Goal: Information Seeking & Learning: Check status

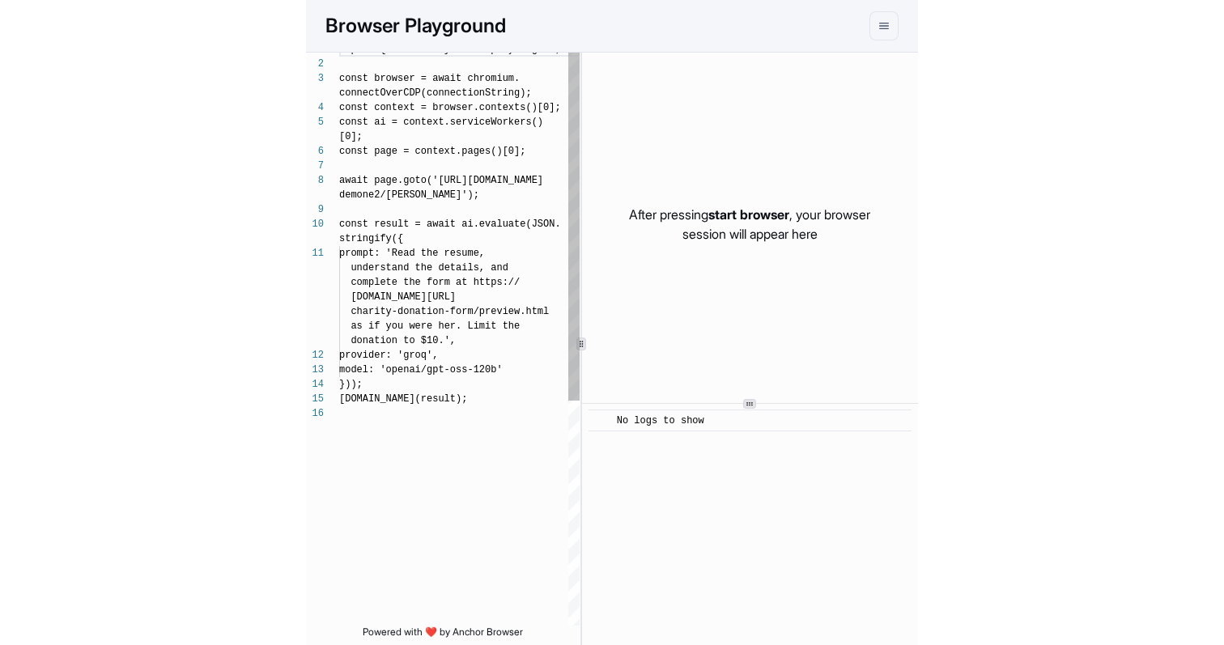
scroll to position [102, 0]
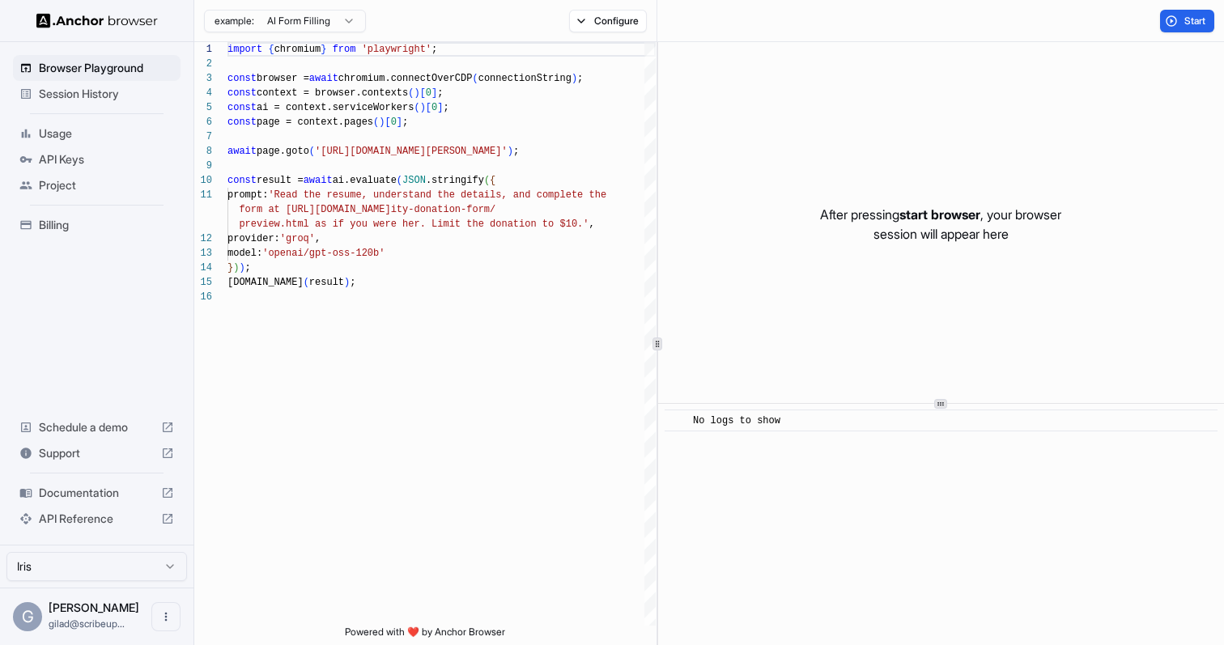
click at [100, 184] on span "Project" at bounding box center [106, 185] width 135 height 16
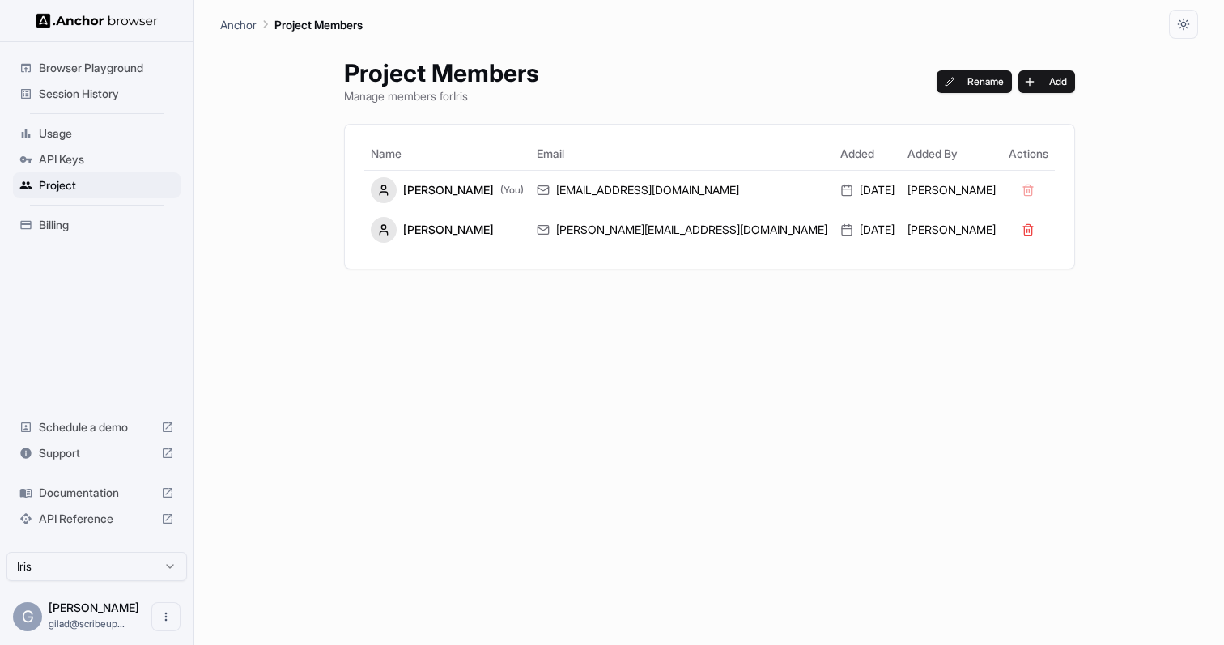
click at [121, 96] on span "Session History" at bounding box center [106, 94] width 135 height 16
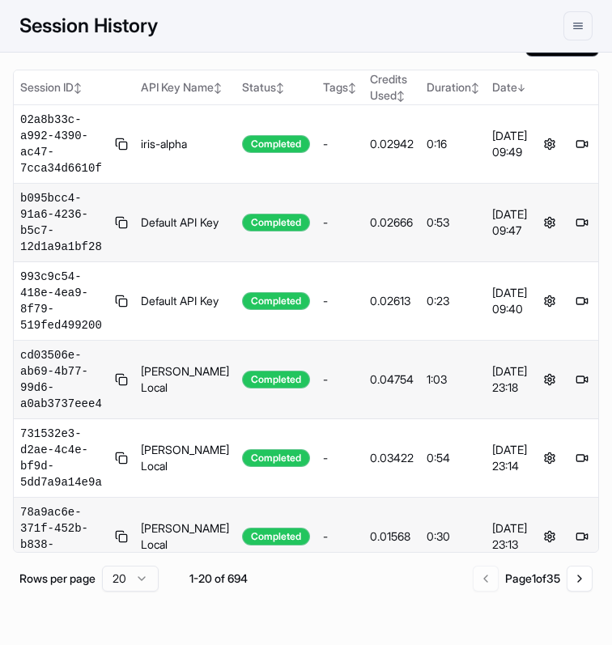
click at [12, 334] on main "Anchor Session History Session History End All Session ID ↕ API Key Name ↕ Stat…" at bounding box center [306, 322] width 612 height 645
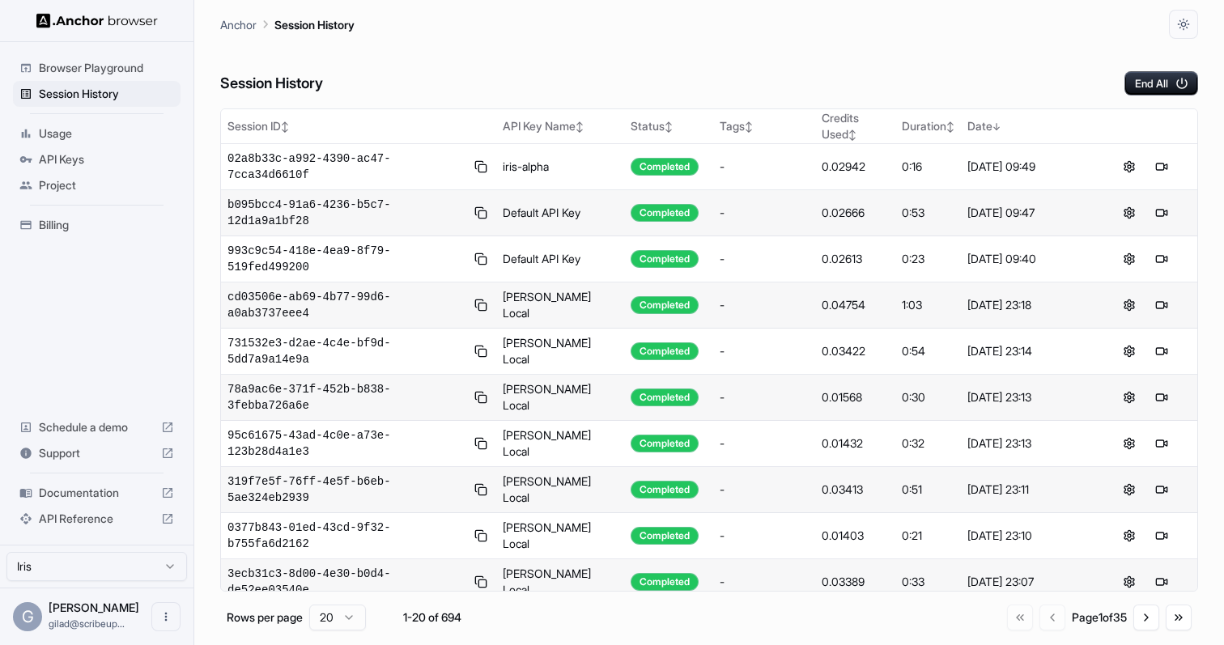
click at [132, 457] on span "Support" at bounding box center [97, 453] width 116 height 16
click at [308, 207] on span "b095bcc4-91a6-4236-b5c7-12d1a9a1bf28" at bounding box center [345, 213] width 237 height 32
click at [308, 156] on span "02a8b33c-a992-4390-ac47-7cca34d6610f" at bounding box center [345, 167] width 237 height 32
click at [276, 291] on span "cd03506e-ab69-4b77-99d6-a0ab3737eee4" at bounding box center [345, 305] width 237 height 32
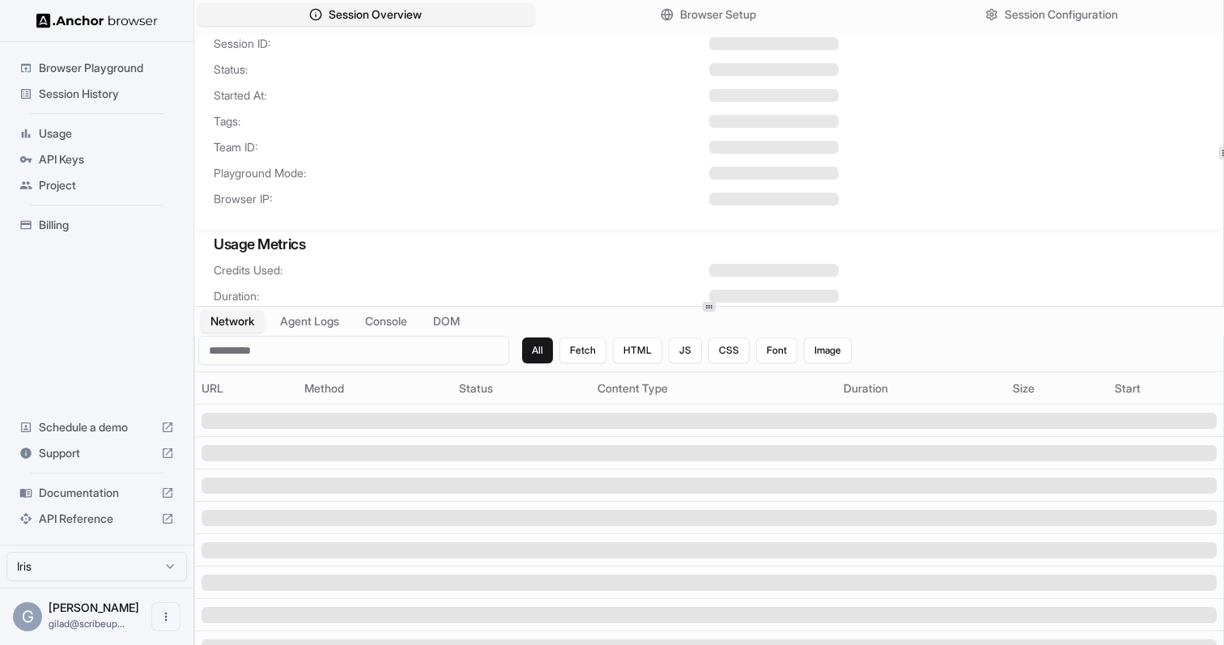
click at [725, 307] on div at bounding box center [709, 306] width 1030 height 1
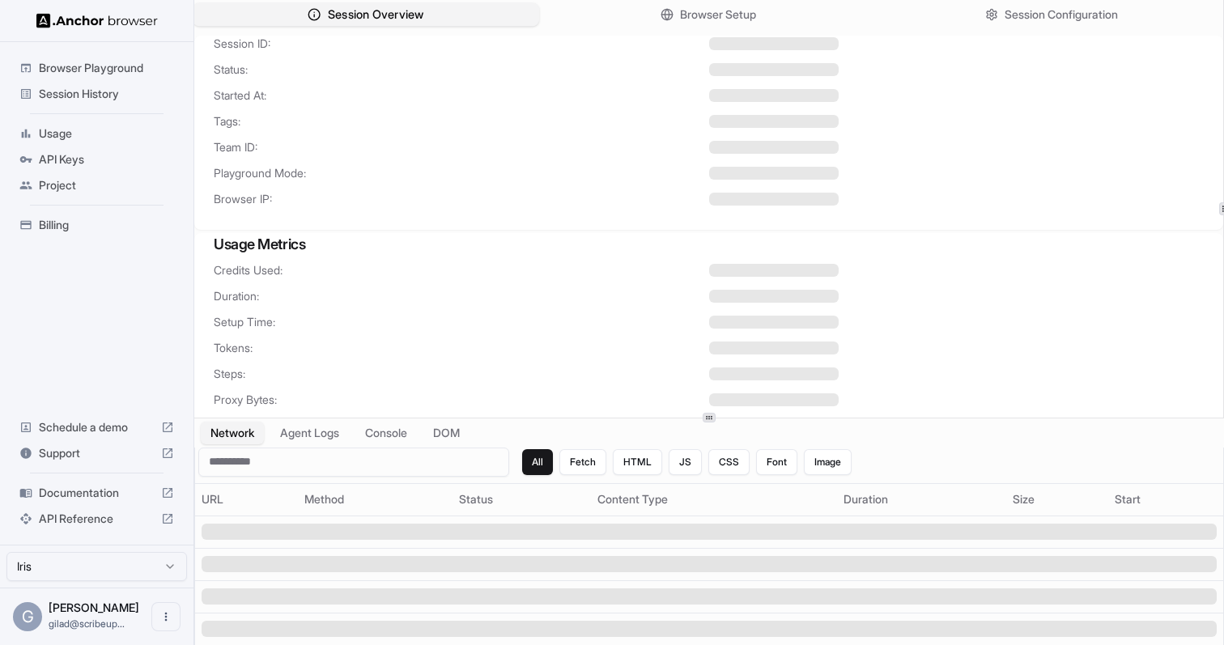
click at [398, 15] on span "Session Overview" at bounding box center [376, 14] width 96 height 17
click at [118, 90] on span "Session History" at bounding box center [106, 94] width 135 height 16
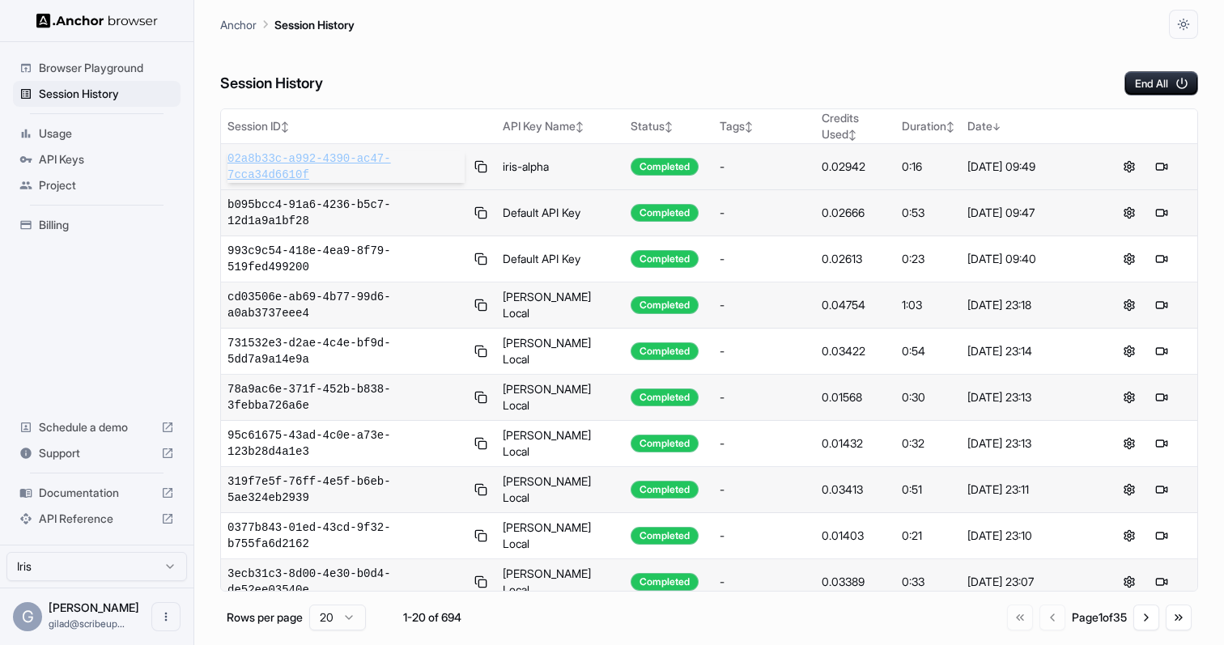
click at [272, 154] on span "02a8b33c-a992-4390-ac47-7cca34d6610f" at bounding box center [345, 167] width 237 height 32
click at [290, 213] on span "b095bcc4-91a6-4236-b5c7-12d1a9a1bf28" at bounding box center [345, 213] width 237 height 32
click at [555, 208] on td "Default API Key" at bounding box center [560, 213] width 128 height 46
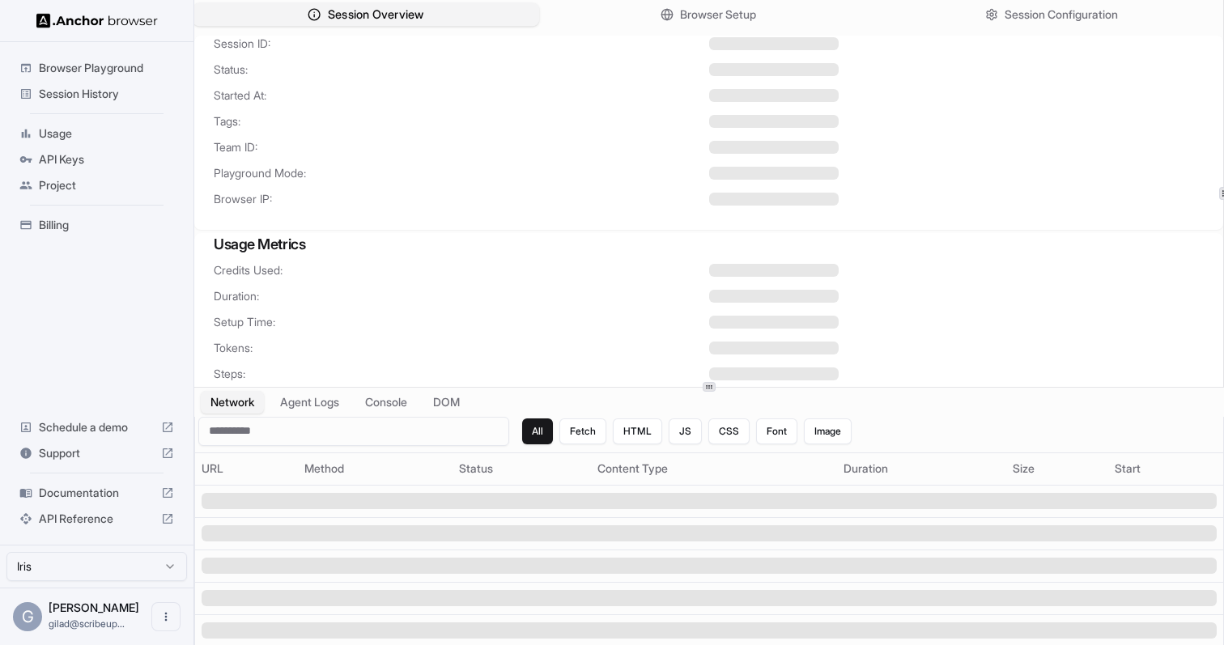
click at [448, 11] on button "Session Overview" at bounding box center [366, 14] width 346 height 23
click at [1017, 20] on span "Session Configuration" at bounding box center [1061, 14] width 117 height 17
click at [584, 151] on span "Team ID:" at bounding box center [461, 147] width 495 height 16
click at [682, 150] on span "Team ID:" at bounding box center [461, 147] width 495 height 16
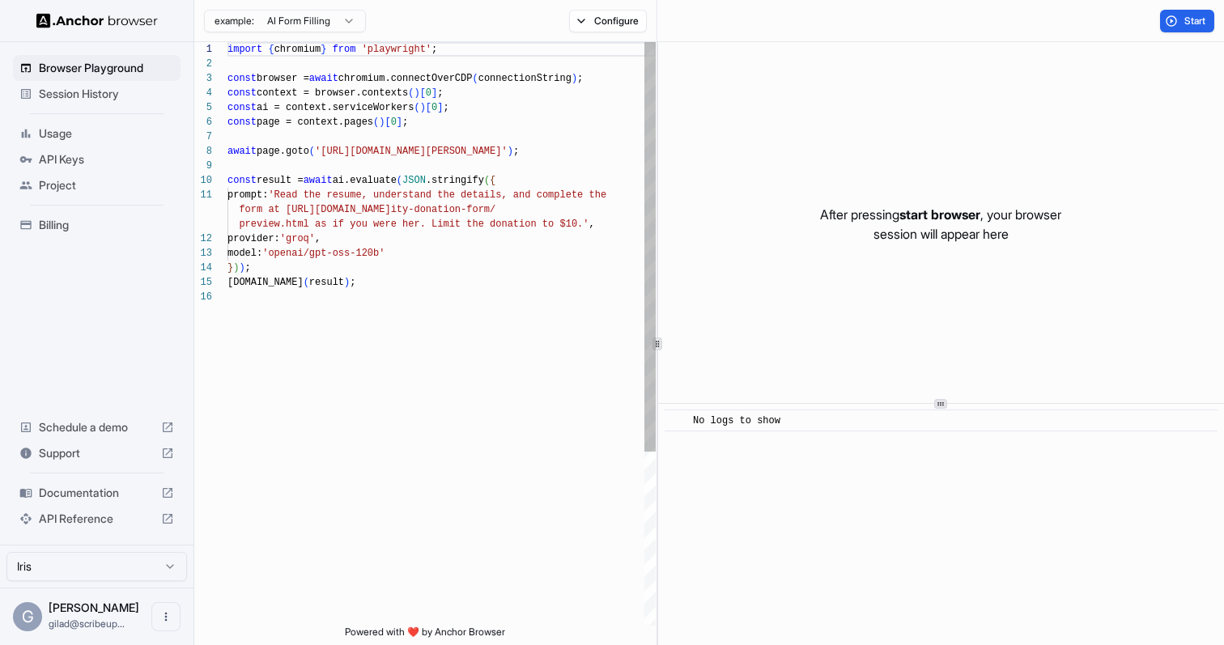
scroll to position [146, 0]
click at [142, 95] on span "Session History" at bounding box center [106, 94] width 135 height 16
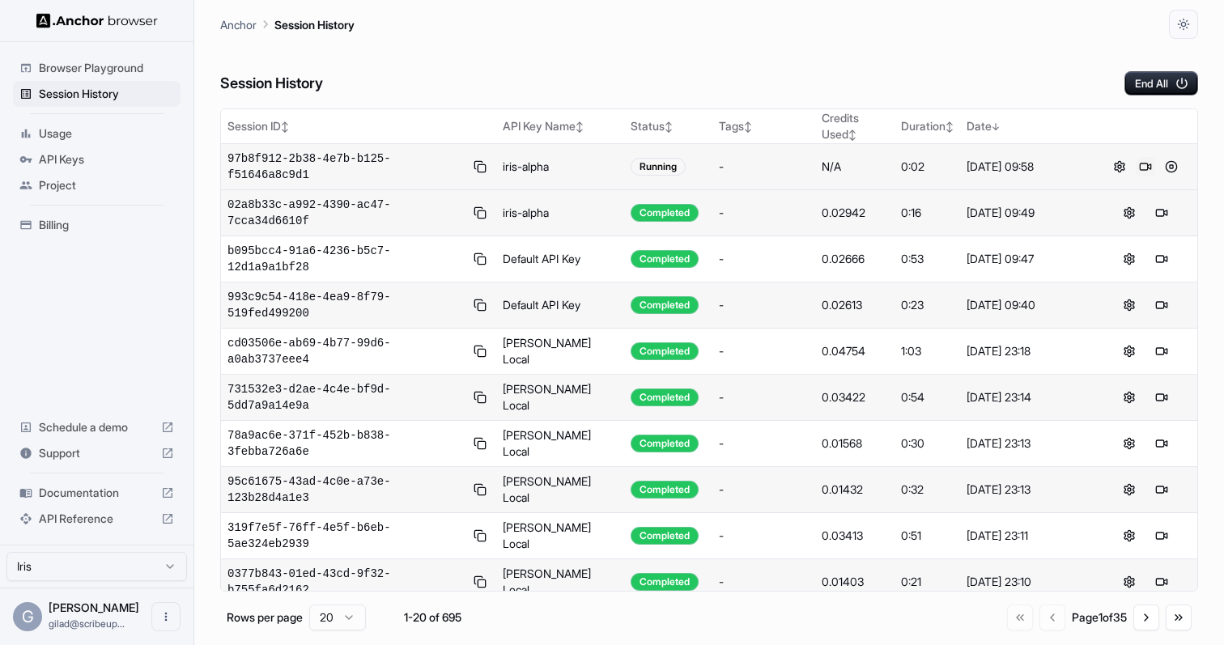
click at [1144, 172] on button at bounding box center [1145, 166] width 19 height 19
